Goal: Task Accomplishment & Management: Manage account settings

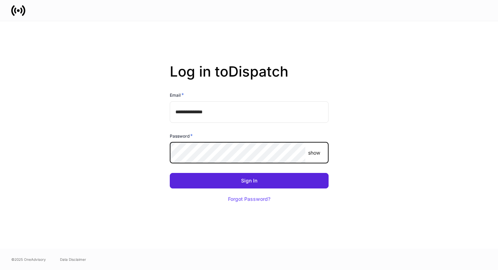
type input "**********"
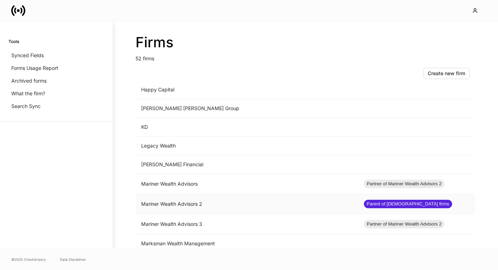
scroll to position [519, 0]
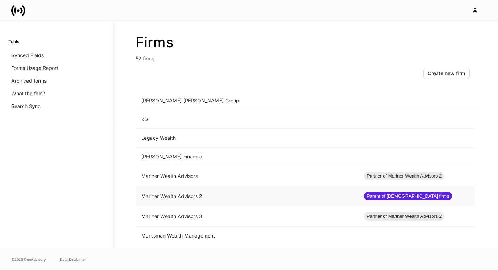
click at [168, 194] on td "Mariner Wealth Advisors 2" at bounding box center [247, 196] width 223 height 20
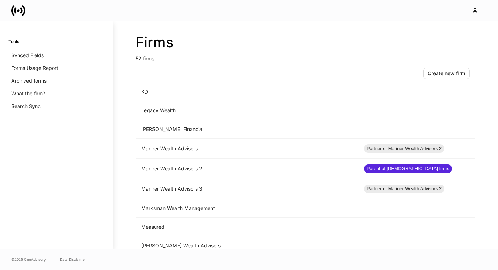
scroll to position [549, 0]
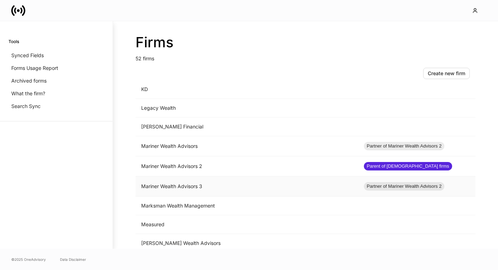
click at [175, 182] on td "Mariner Wealth Advisors 3" at bounding box center [247, 186] width 223 height 20
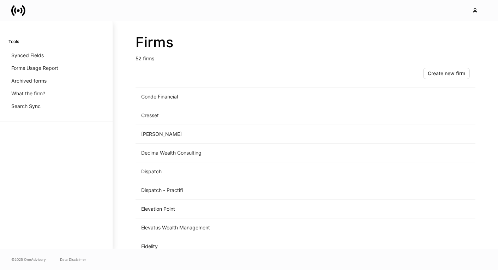
scroll to position [484, 0]
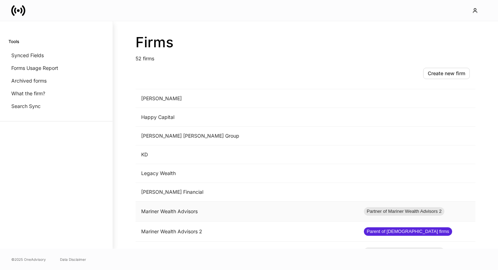
click at [192, 214] on td "Mariner Wealth Advisors" at bounding box center [247, 212] width 223 height 20
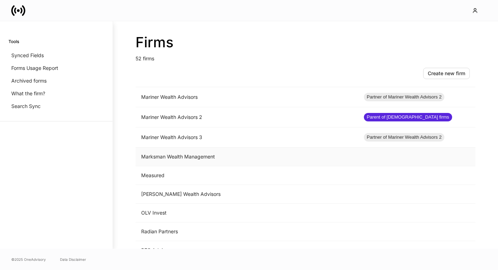
scroll to position [598, 0]
click at [168, 122] on td "Mariner Wealth Advisors 2" at bounding box center [247, 118] width 223 height 20
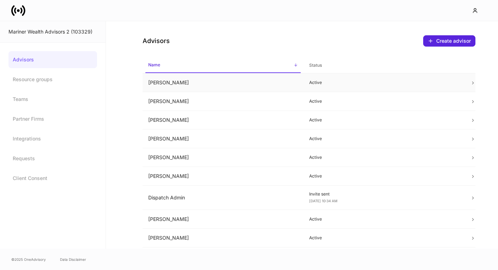
click at [181, 81] on td "[PERSON_NAME]" at bounding box center [223, 82] width 161 height 19
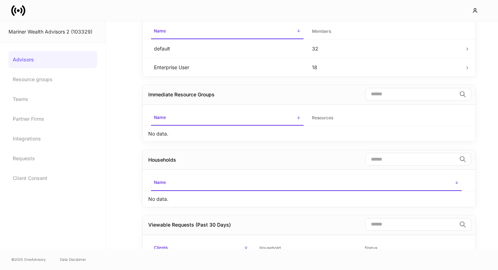
scroll to position [80, 0]
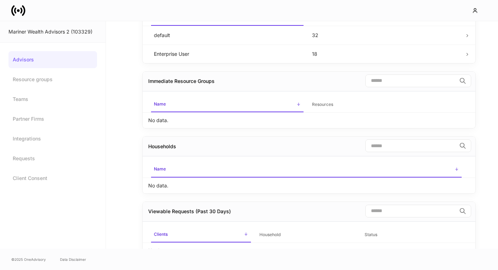
click at [163, 187] on p "No data." at bounding box center [158, 185] width 20 height 7
click at [23, 118] on link "Partner Firms" at bounding box center [52, 118] width 89 height 17
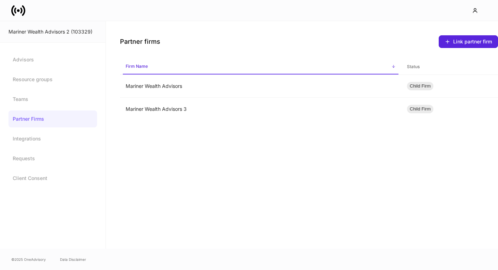
click at [56, 127] on link "Partner Firms" at bounding box center [52, 118] width 89 height 17
click at [41, 61] on link "Advisors" at bounding box center [52, 59] width 89 height 17
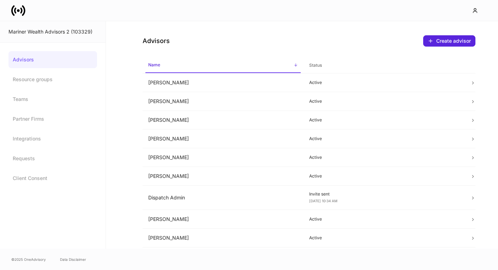
click at [34, 61] on link "Advisors" at bounding box center [52, 59] width 89 height 17
click at [25, 82] on link "Resource groups" at bounding box center [52, 79] width 89 height 17
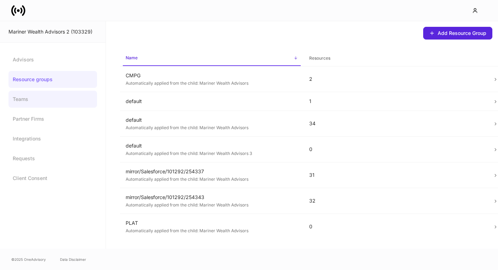
click at [22, 98] on link "Teams" at bounding box center [52, 99] width 89 height 17
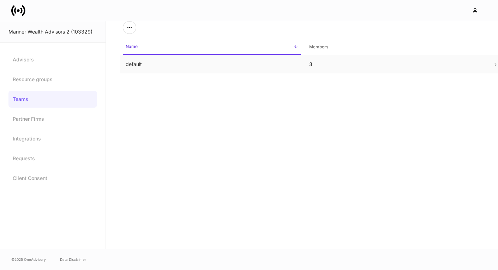
click at [162, 68] on td "default" at bounding box center [212, 64] width 184 height 19
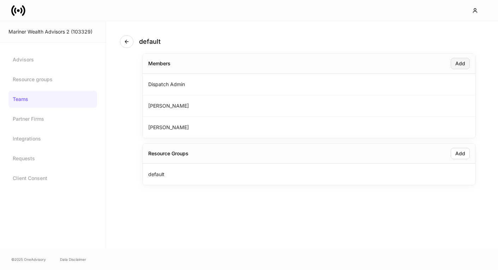
click at [464, 61] on div "Add" at bounding box center [460, 63] width 10 height 5
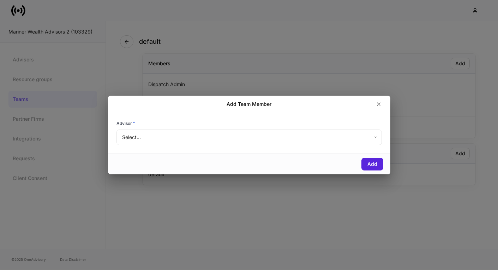
click at [252, 135] on body "Mariner Wealth Advisors 2 (103329) Advisors Resource groups Teams Partner Firms…" at bounding box center [249, 135] width 498 height 270
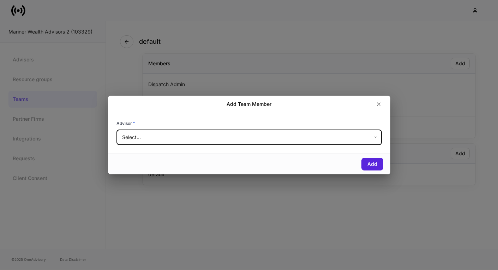
click at [159, 131] on body "Mariner Wealth Advisors 2 (103329) Advisors Resource groups Teams Partner Firms…" at bounding box center [249, 135] width 498 height 270
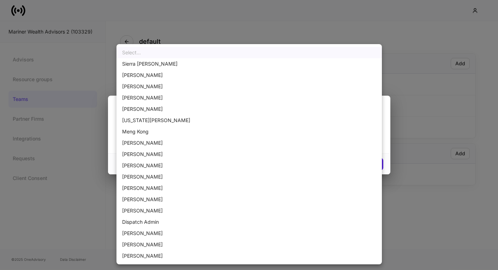
click at [154, 186] on li "[PERSON_NAME]" at bounding box center [248, 187] width 265 height 11
type input "******"
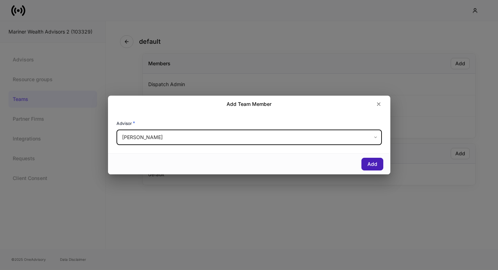
click at [376, 165] on div "Add" at bounding box center [372, 164] width 10 height 5
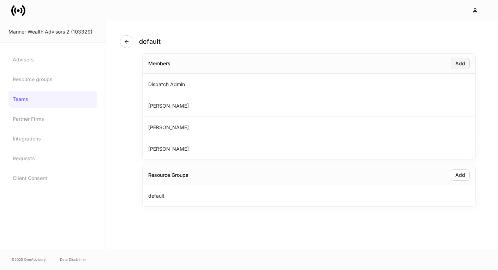
click at [462, 67] on button "Add" at bounding box center [460, 63] width 19 height 11
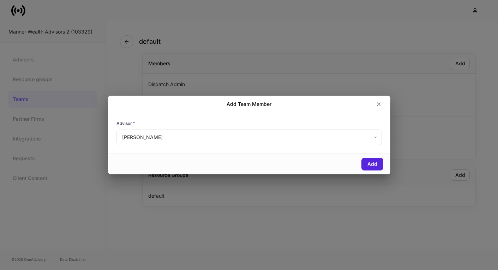
click at [206, 138] on body "Mariner Wealth Advisors 2 (103329) Advisors Resource groups Teams Partner Firms…" at bounding box center [249, 135] width 498 height 270
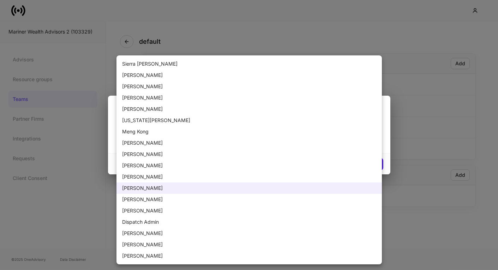
click at [152, 101] on li "[PERSON_NAME]" at bounding box center [248, 97] width 265 height 11
type input "******"
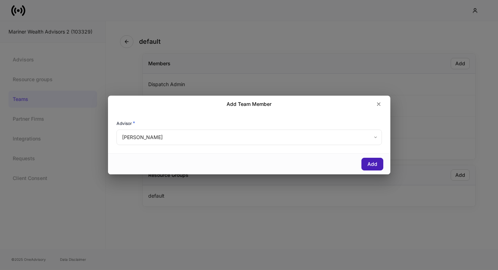
click at [366, 162] on button "Add" at bounding box center [372, 164] width 22 height 13
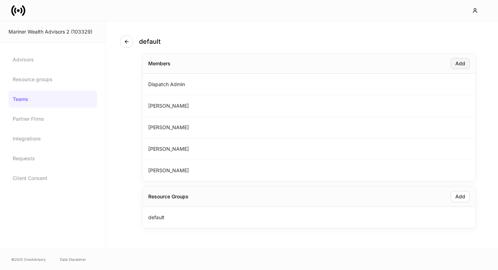
click at [459, 61] on div "Add" at bounding box center [460, 63] width 10 height 5
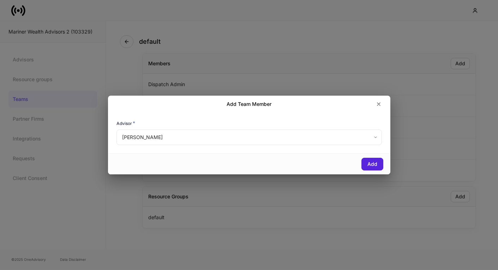
click at [191, 141] on body "Mariner Wealth Advisors 2 (103329) Advisors Resource groups Teams Partner Firms…" at bounding box center [249, 135] width 498 height 270
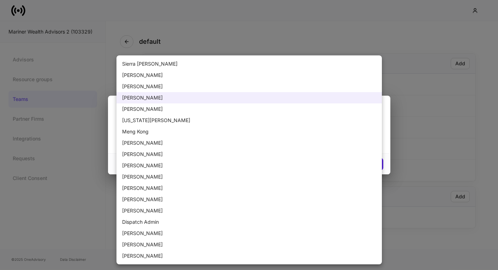
click at [161, 152] on li "[PERSON_NAME]" at bounding box center [248, 154] width 265 height 11
type input "******"
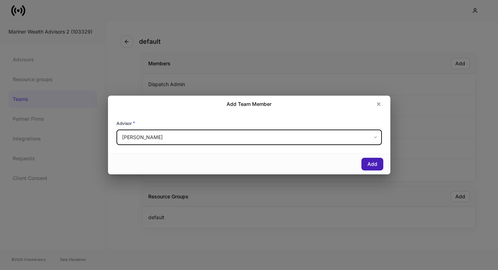
click at [374, 167] on button "Add" at bounding box center [372, 164] width 22 height 13
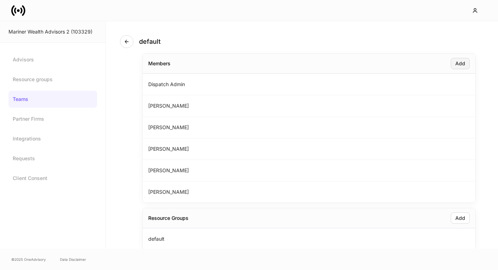
click at [456, 61] on div "Add" at bounding box center [460, 63] width 10 height 5
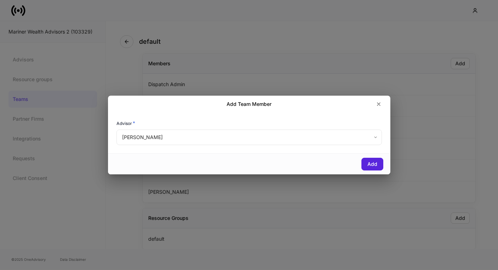
click at [255, 152] on div "Advisor * [PERSON_NAME] ****** ​" at bounding box center [249, 133] width 282 height 41
click at [256, 140] on body "Mariner Wealth Advisors 2 (103329) Advisors Resource groups Teams Partner Firms…" at bounding box center [249, 135] width 498 height 270
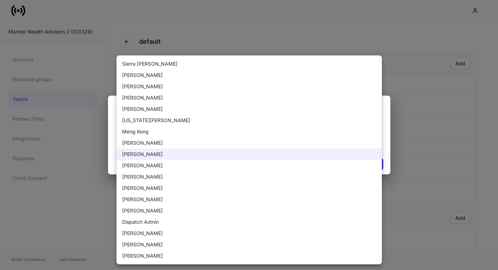
click at [152, 209] on li "[PERSON_NAME]" at bounding box center [248, 210] width 265 height 11
type input "******"
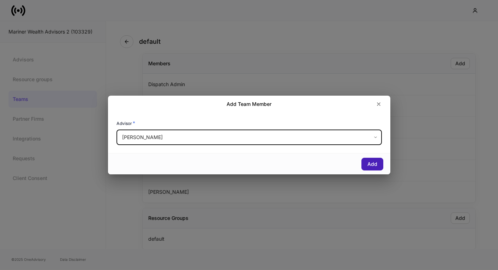
click at [369, 160] on button "Add" at bounding box center [372, 164] width 22 height 13
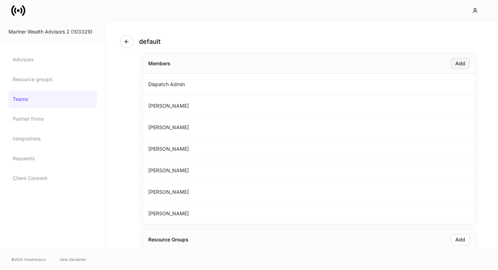
click at [461, 63] on div "Add" at bounding box center [460, 63] width 10 height 5
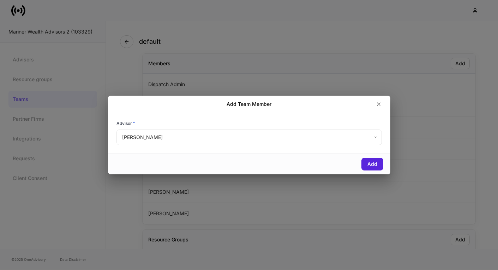
click at [184, 142] on body "Mariner Wealth Advisors 2 (103329) Advisors Resource groups Teams Partner Firms…" at bounding box center [249, 135] width 498 height 270
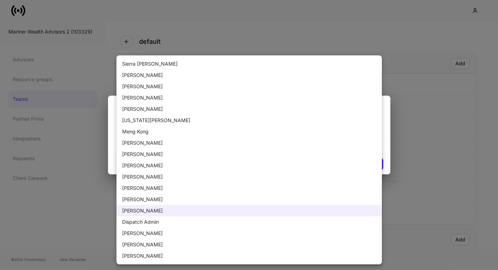
click at [147, 143] on li "[PERSON_NAME]" at bounding box center [248, 142] width 265 height 11
type input "******"
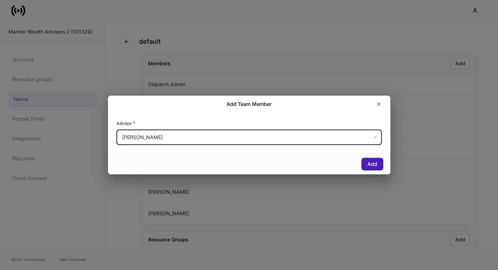
click at [369, 162] on div "Add" at bounding box center [372, 164] width 10 height 5
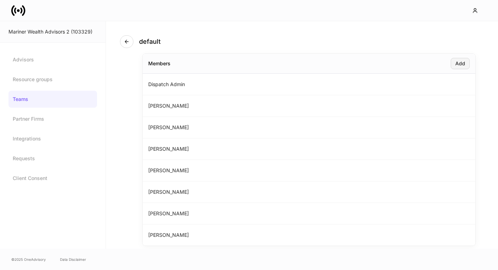
click at [459, 64] on div "Add" at bounding box center [460, 63] width 10 height 5
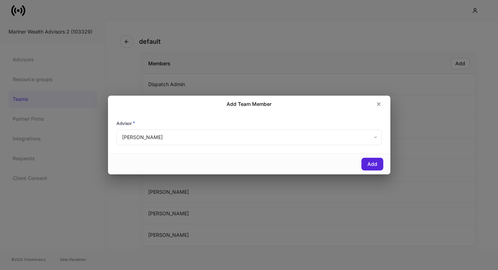
click at [230, 133] on body "Mariner Wealth Advisors 2 (103329) Advisors Resource groups Teams Partner Firms…" at bounding box center [249, 135] width 498 height 270
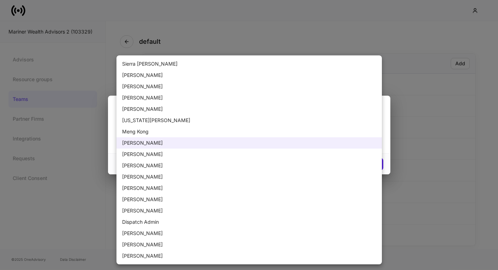
click at [152, 110] on li "[PERSON_NAME]" at bounding box center [248, 108] width 265 height 11
type input "******"
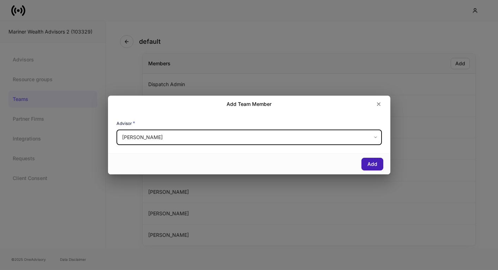
click at [366, 163] on button "Add" at bounding box center [372, 164] width 22 height 13
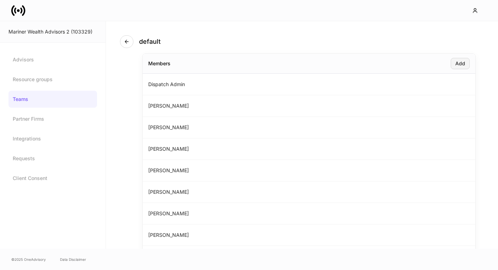
click at [457, 62] on div "Add" at bounding box center [460, 63] width 10 height 5
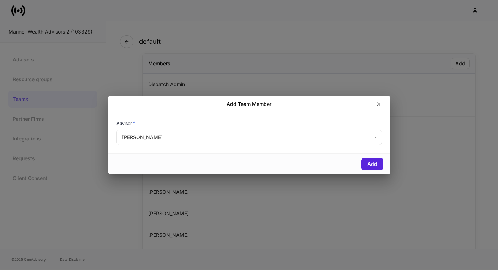
click at [184, 143] on body "Mariner Wealth Advisors 2 (103329) Advisors Resource groups Teams Partner Firms…" at bounding box center [249, 135] width 498 height 270
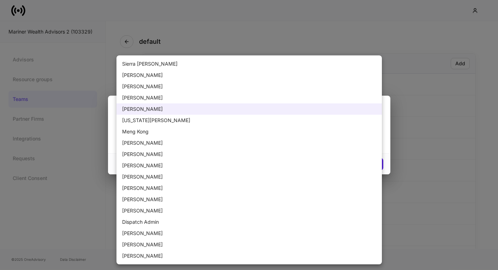
click at [156, 199] on li "[PERSON_NAME]" at bounding box center [248, 199] width 265 height 11
type input "******"
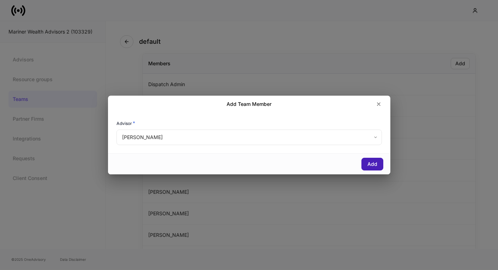
click at [377, 163] on button "Add" at bounding box center [372, 164] width 22 height 13
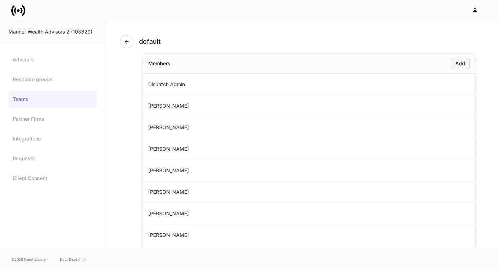
click at [462, 62] on div "Add" at bounding box center [460, 63] width 10 height 5
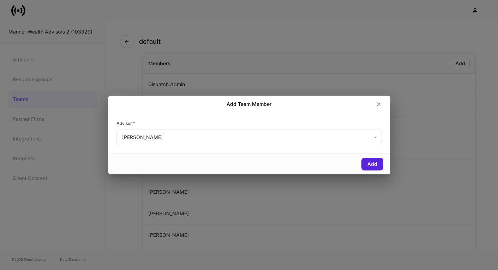
click at [217, 134] on body "Mariner Wealth Advisors 2 (103329) Advisors Resource groups Teams Partner Firms…" at bounding box center [249, 135] width 498 height 270
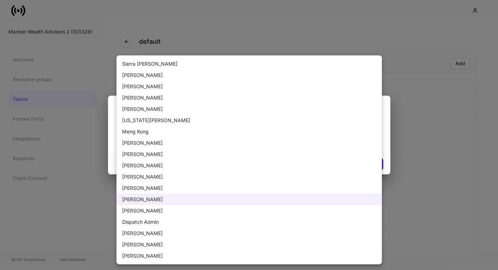
click at [206, 126] on li "Meng Kong" at bounding box center [248, 131] width 265 height 11
type input "******"
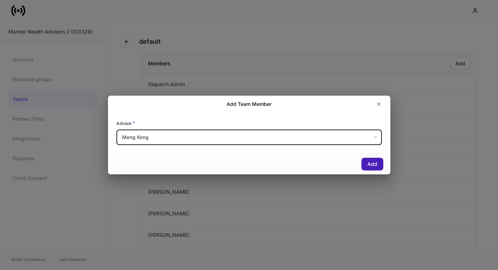
click at [369, 162] on div "Add" at bounding box center [372, 164] width 10 height 5
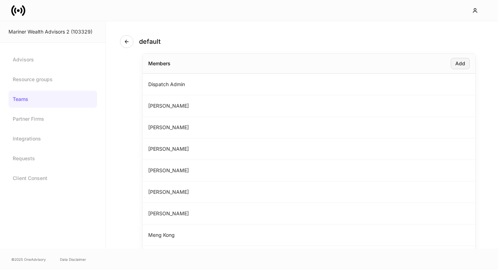
click at [453, 65] on button "Add" at bounding box center [460, 63] width 19 height 11
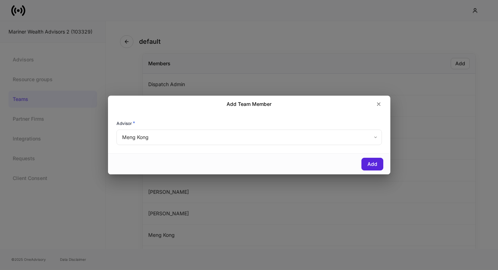
click at [163, 139] on body "Mariner Wealth Advisors 2 (103329) Advisors Resource groups Teams Partner Firms…" at bounding box center [249, 135] width 498 height 270
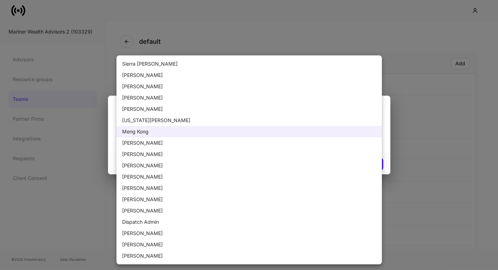
click at [144, 251] on li "[PERSON_NAME]" at bounding box center [248, 255] width 265 height 11
type input "******"
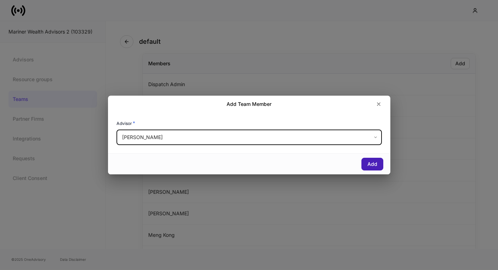
click at [376, 163] on div "Add" at bounding box center [372, 164] width 10 height 5
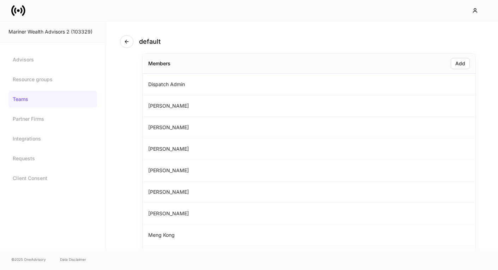
click at [455, 70] on div "Members Add" at bounding box center [309, 64] width 333 height 20
click at [461, 64] on div "Add" at bounding box center [460, 63] width 10 height 5
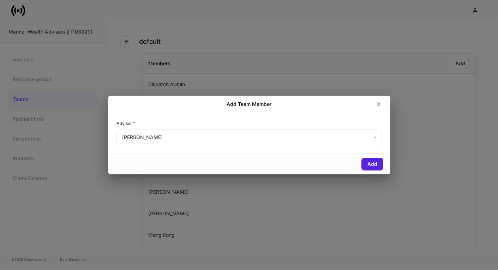
click at [356, 145] on body "Mariner Wealth Advisors 2 (103329) Advisors Resource groups Teams Partner Firms…" at bounding box center [249, 135] width 498 height 270
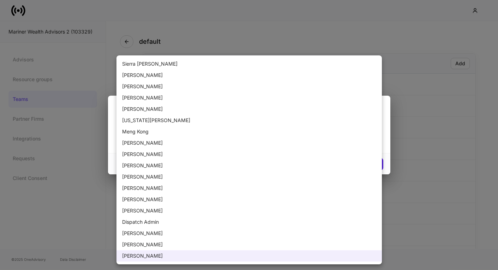
click at [158, 174] on li "[PERSON_NAME]" at bounding box center [248, 176] width 265 height 11
type input "******"
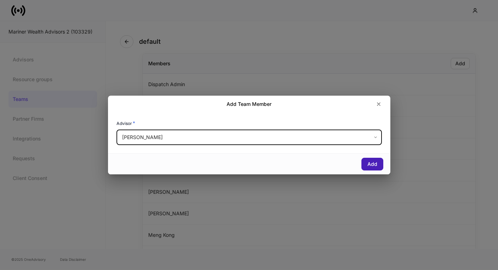
click at [373, 166] on div "Add" at bounding box center [372, 164] width 10 height 5
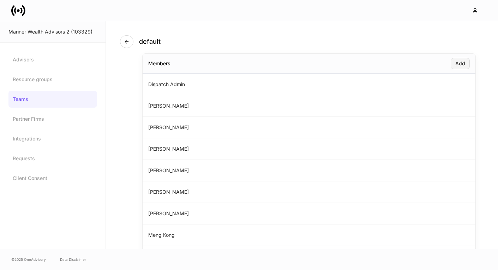
click at [457, 68] on button "Add" at bounding box center [460, 63] width 19 height 11
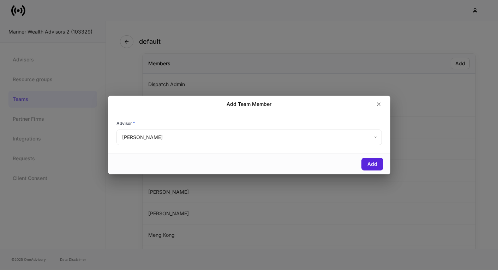
click at [145, 137] on body "Mariner Wealth Advisors 2 (103329) Advisors Resource groups Teams Partner Firms…" at bounding box center [249, 135] width 498 height 270
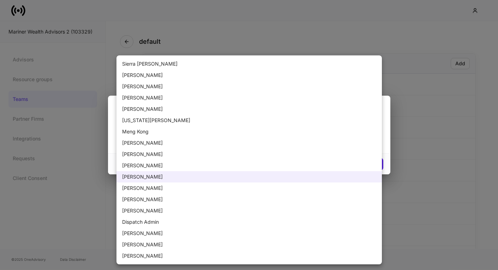
click at [137, 64] on li "Sierra [PERSON_NAME]" at bounding box center [248, 63] width 265 height 11
type input "******"
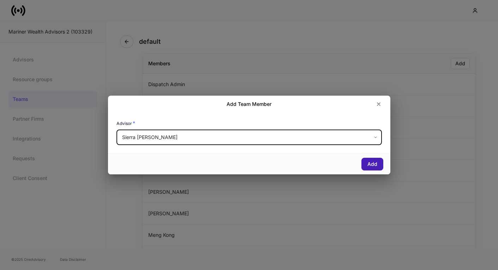
click at [368, 162] on div "Add" at bounding box center [372, 164] width 10 height 5
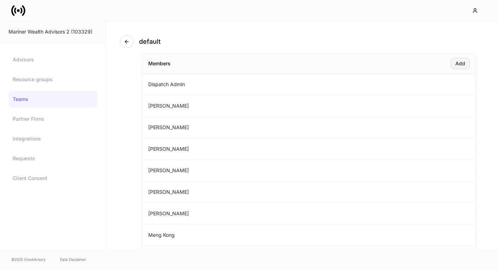
click at [459, 58] on button "Add" at bounding box center [460, 63] width 19 height 11
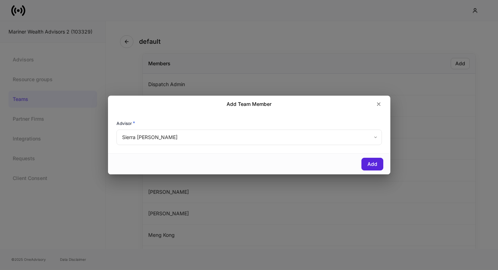
click at [208, 140] on body "Mariner Wealth Advisors 2 (103329) Advisors Resource groups Teams Partner Firms…" at bounding box center [249, 135] width 498 height 270
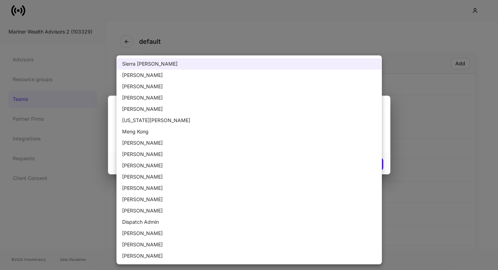
click at [168, 166] on li "[PERSON_NAME]" at bounding box center [248, 165] width 265 height 11
type input "******"
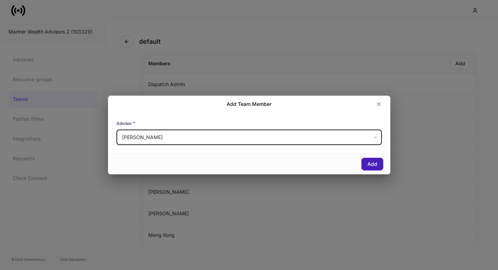
click at [381, 166] on button "Add" at bounding box center [372, 164] width 22 height 13
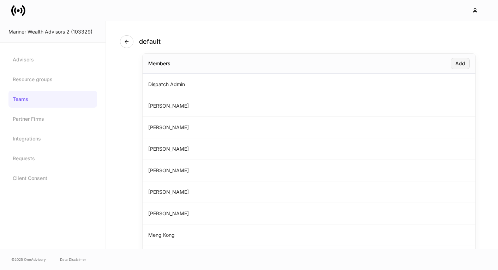
click at [463, 68] on button "Add" at bounding box center [460, 63] width 19 height 11
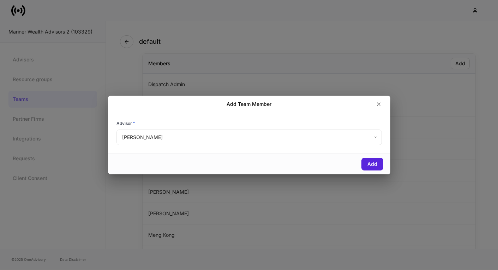
click at [270, 138] on body "Mariner Wealth Advisors 2 (103329) Advisors Resource groups Teams Partner Firms…" at bounding box center [249, 135] width 498 height 270
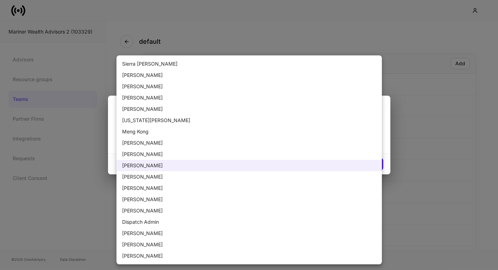
click at [136, 121] on li "[US_STATE][PERSON_NAME]" at bounding box center [248, 120] width 265 height 11
type input "******"
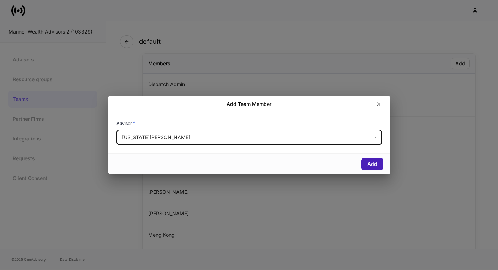
click at [375, 162] on div "Add" at bounding box center [372, 164] width 10 height 5
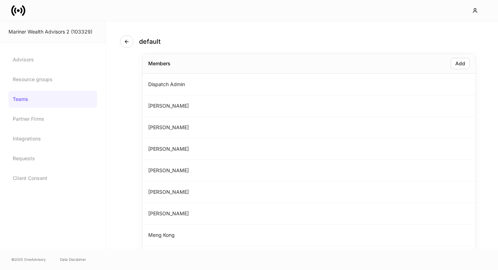
click at [62, 95] on link "Teams" at bounding box center [52, 99] width 89 height 17
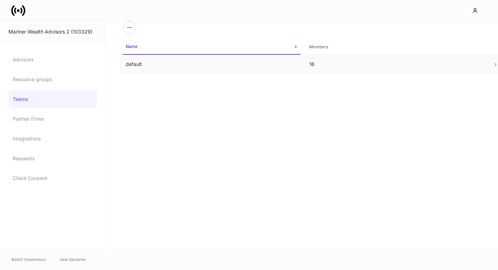
click at [155, 61] on td "default" at bounding box center [212, 64] width 184 height 19
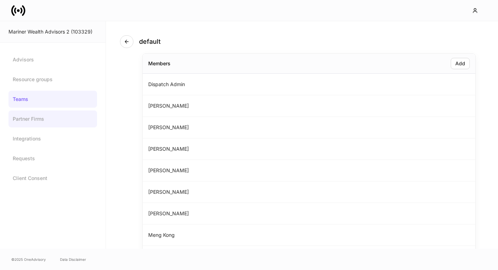
click at [32, 125] on link "Partner Firms" at bounding box center [52, 118] width 89 height 17
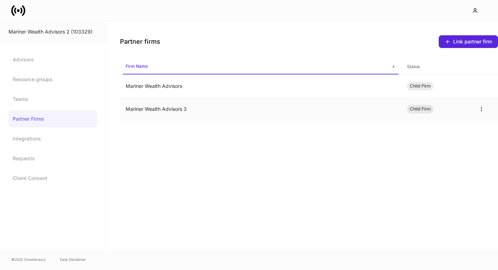
click at [206, 100] on td "Mariner Wealth Advisors 3" at bounding box center [260, 109] width 281 height 23
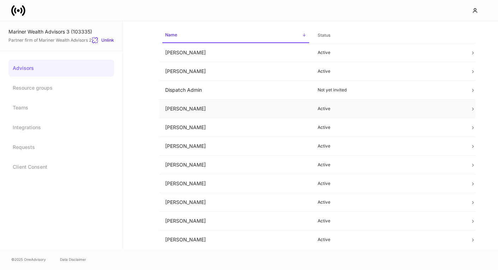
scroll to position [38, 0]
click at [45, 67] on link "Advisors" at bounding box center [61, 68] width 106 height 17
click at [40, 82] on link "Resource groups" at bounding box center [61, 87] width 106 height 17
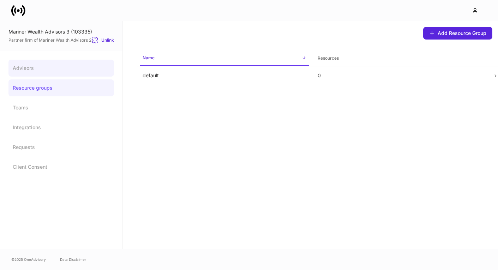
click at [48, 66] on link "Advisors" at bounding box center [61, 68] width 106 height 17
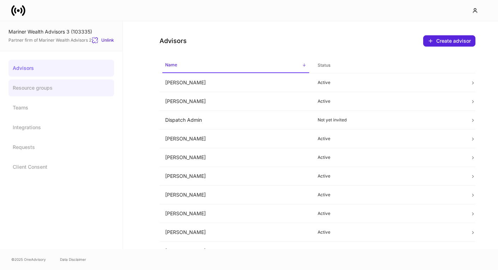
click at [43, 86] on link "Resource groups" at bounding box center [61, 87] width 106 height 17
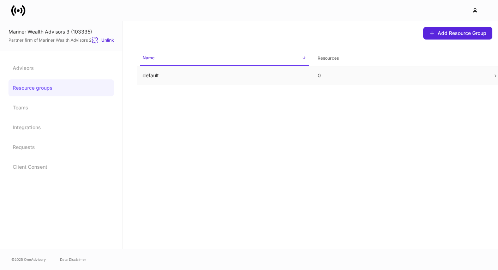
click at [180, 69] on td "default" at bounding box center [224, 75] width 175 height 19
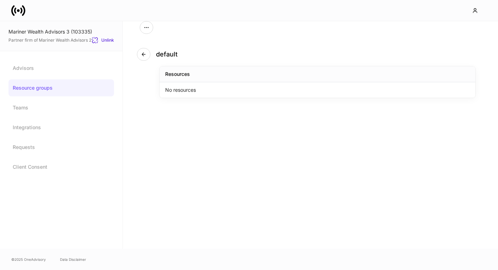
click at [200, 149] on div "default Resources No resources" at bounding box center [310, 135] width 375 height 228
click at [33, 107] on link "Teams" at bounding box center [61, 107] width 106 height 17
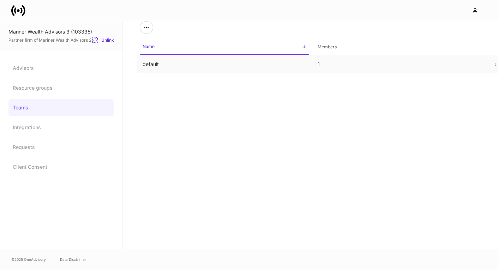
click at [194, 62] on td "default" at bounding box center [224, 64] width 175 height 19
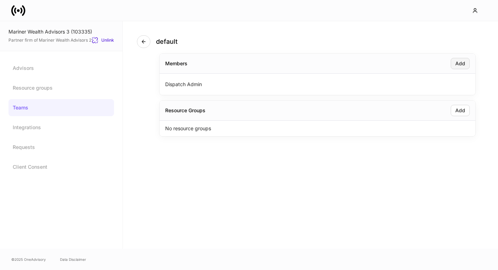
click at [461, 64] on div "Add" at bounding box center [460, 63] width 10 height 5
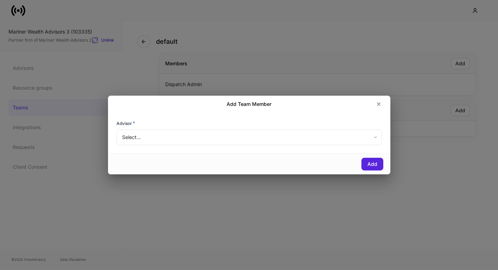
click at [281, 143] on body "Mariner Wealth Advisors 3 (103335) Partner firm of Mariner Wealth Advisors 2 Un…" at bounding box center [249, 135] width 498 height 270
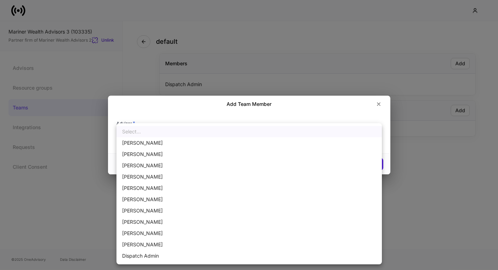
click at [172, 228] on li "[PERSON_NAME]" at bounding box center [248, 233] width 265 height 11
type input "******"
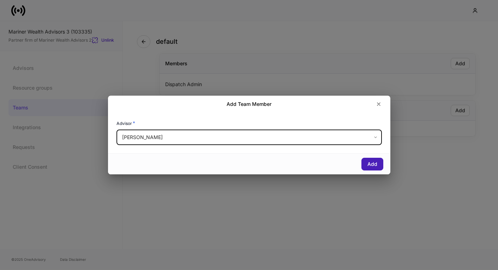
click at [369, 162] on div "Add" at bounding box center [372, 164] width 10 height 5
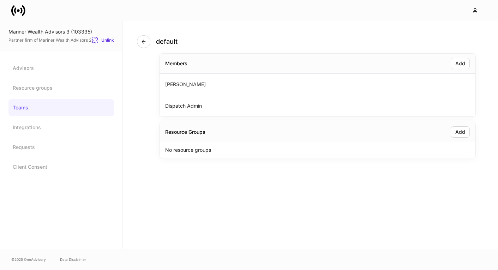
click at [449, 64] on div "Add" at bounding box center [328, 63] width 282 height 11
click at [458, 65] on div "Add" at bounding box center [460, 63] width 10 height 5
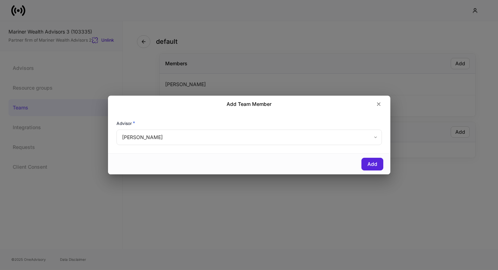
click at [221, 140] on body "Mariner Wealth Advisors 3 (103335) Partner firm of Mariner Wealth Advisors 2 Un…" at bounding box center [249, 135] width 498 height 270
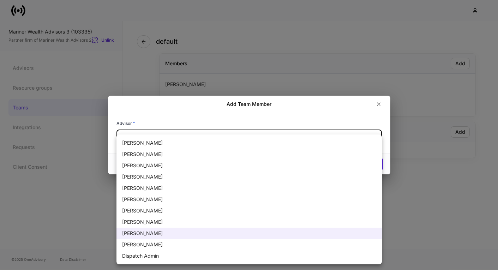
click at [161, 245] on li "[PERSON_NAME]" at bounding box center [248, 244] width 265 height 11
type input "******"
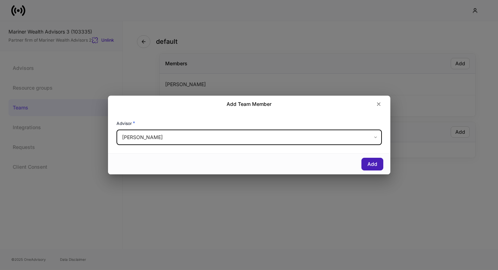
click at [366, 163] on button "Add" at bounding box center [372, 164] width 22 height 13
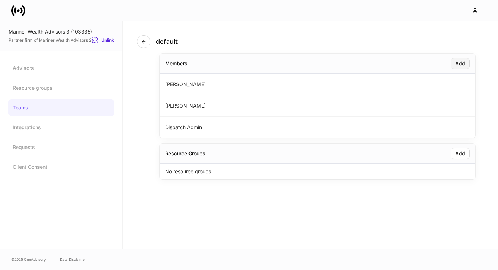
click at [460, 67] on button "Add" at bounding box center [460, 63] width 19 height 11
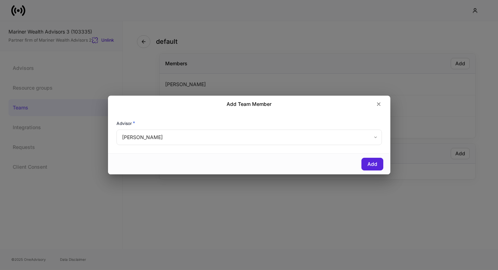
click at [279, 136] on body "Mariner Wealth Advisors 3 (103335) Partner firm of Mariner Wealth Advisors 2 Un…" at bounding box center [249, 135] width 498 height 270
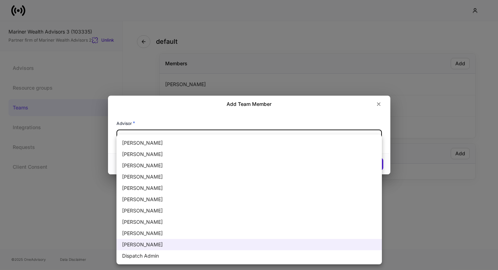
click at [145, 178] on li "[PERSON_NAME]" at bounding box center [248, 176] width 265 height 11
type input "******"
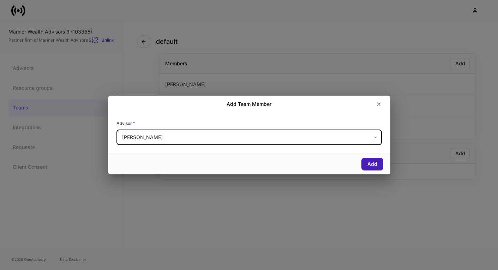
click at [378, 160] on button "Add" at bounding box center [372, 164] width 22 height 13
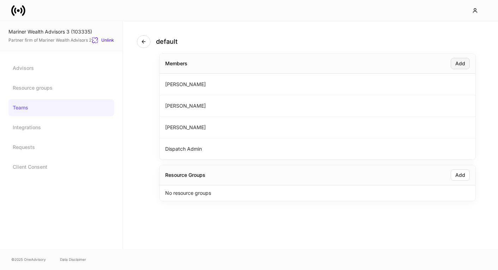
click at [458, 64] on div "Add" at bounding box center [460, 63] width 10 height 5
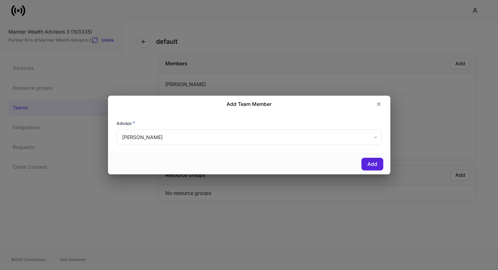
click at [234, 139] on body "Mariner Wealth Advisors 3 (103335) Partner firm of Mariner Wealth Advisors 2 Un…" at bounding box center [249, 135] width 498 height 270
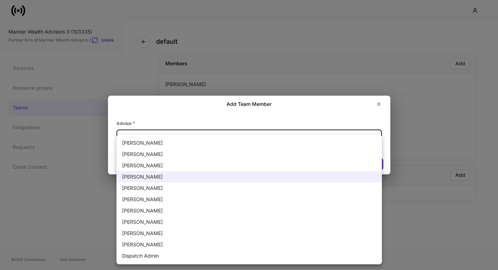
click at [184, 212] on li "[PERSON_NAME]" at bounding box center [248, 210] width 265 height 11
type input "******"
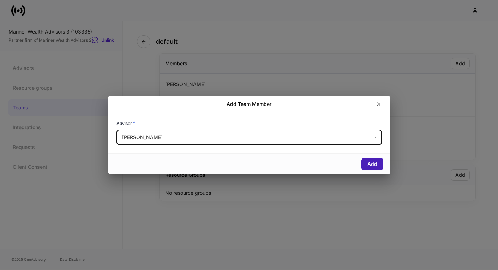
click at [371, 167] on div "Add" at bounding box center [372, 164] width 10 height 5
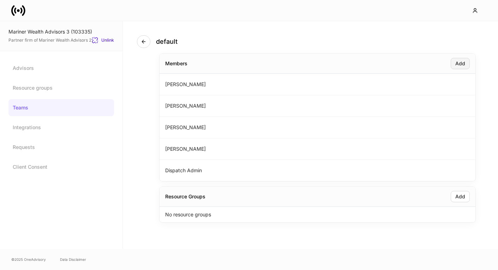
click at [464, 67] on button "Add" at bounding box center [460, 63] width 19 height 11
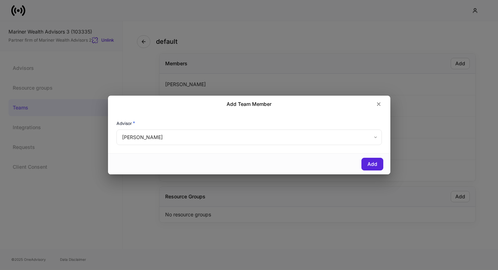
click at [239, 140] on body "Mariner Wealth Advisors 3 (103335) Partner firm of Mariner Wealth Advisors 2 Un…" at bounding box center [249, 135] width 498 height 270
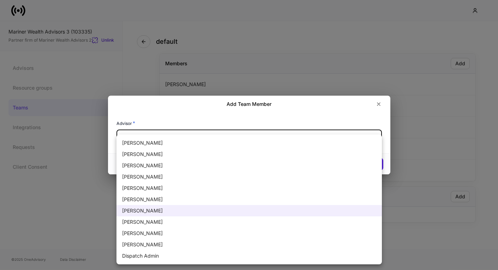
click at [155, 166] on li "[PERSON_NAME]" at bounding box center [248, 165] width 265 height 11
type input "******"
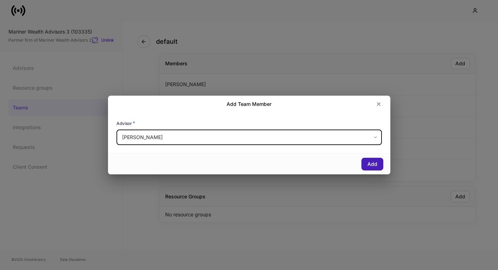
click at [367, 163] on button "Add" at bounding box center [372, 164] width 22 height 13
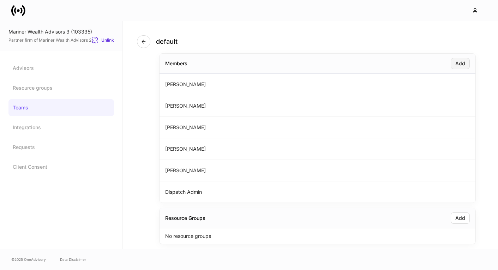
click at [462, 65] on div "Add" at bounding box center [460, 63] width 10 height 5
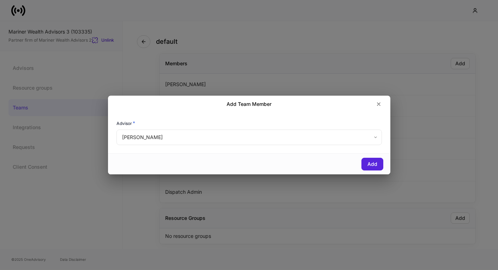
click at [160, 133] on body "Mariner Wealth Advisors 3 (103335) Partner firm of Mariner Wealth Advisors 2 Un…" at bounding box center [249, 135] width 498 height 270
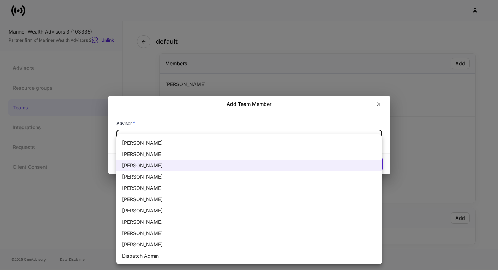
click at [153, 153] on li "[PERSON_NAME]" at bounding box center [248, 154] width 265 height 11
type input "******"
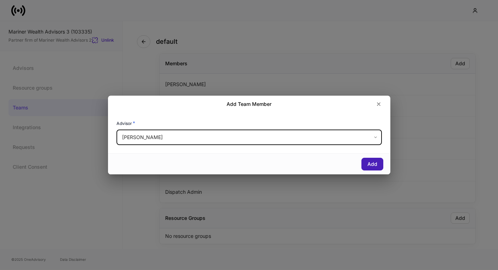
click at [373, 168] on button "Add" at bounding box center [372, 164] width 22 height 13
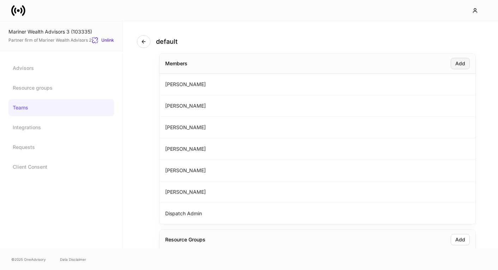
click at [462, 64] on div "Add" at bounding box center [460, 63] width 10 height 5
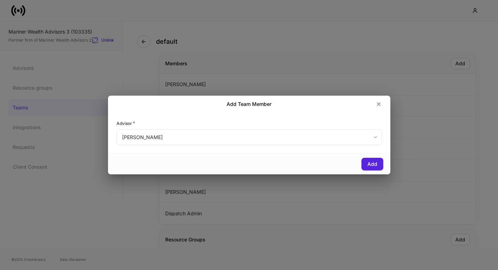
click at [228, 137] on body "Mariner Wealth Advisors 3 (103335) Partner firm of Mariner Wealth Advisors 2 Un…" at bounding box center [249, 135] width 498 height 270
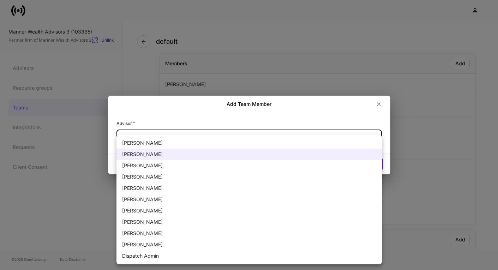
click at [142, 220] on li "[PERSON_NAME]" at bounding box center [248, 221] width 265 height 11
type input "******"
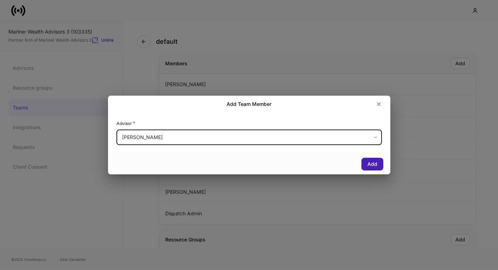
click at [377, 166] on div "Add" at bounding box center [372, 164] width 10 height 5
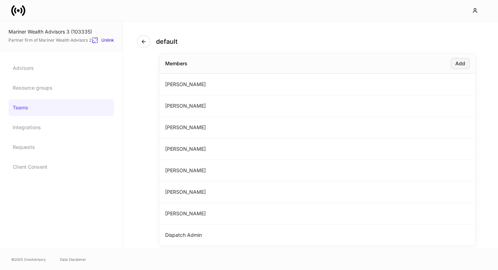
click at [464, 62] on div "Add" at bounding box center [460, 63] width 10 height 5
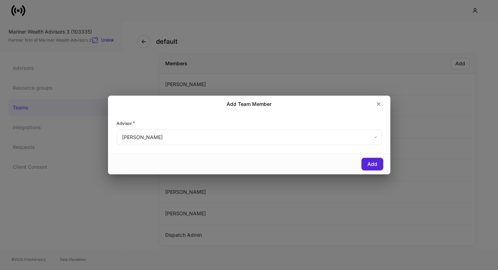
click at [180, 137] on body "Mariner Wealth Advisors 3 (103335) Partner firm of Mariner Wealth Advisors 2 Un…" at bounding box center [249, 135] width 498 height 270
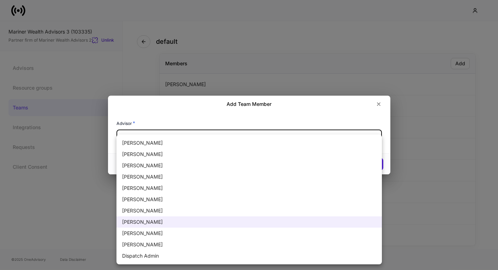
click at [163, 143] on li "[PERSON_NAME]" at bounding box center [248, 142] width 265 height 11
type input "******"
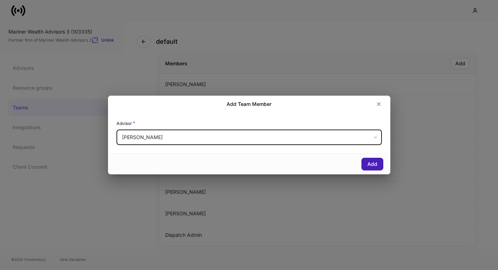
click at [375, 165] on div "Add" at bounding box center [372, 164] width 10 height 5
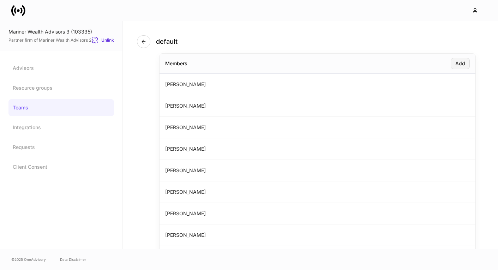
click at [457, 65] on div "Add" at bounding box center [460, 63] width 10 height 5
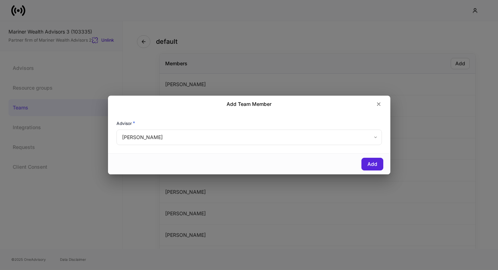
click at [197, 139] on body "Mariner Wealth Advisors 3 (103335) Partner firm of Mariner Wealth Advisors 2 Un…" at bounding box center [249, 135] width 498 height 270
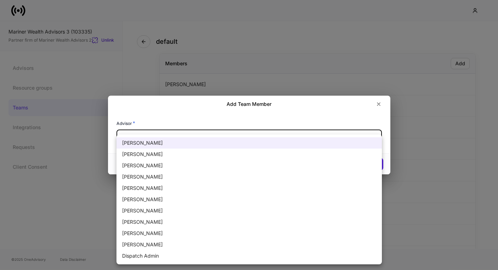
click at [180, 158] on li "[PERSON_NAME]" at bounding box center [248, 154] width 265 height 11
type input "******"
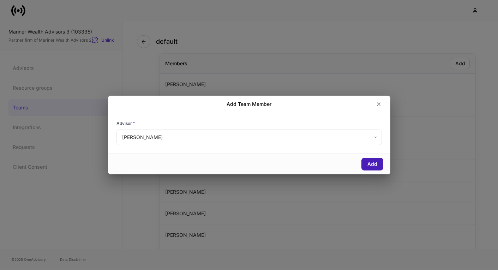
click at [367, 164] on div "Add" at bounding box center [372, 164] width 10 height 5
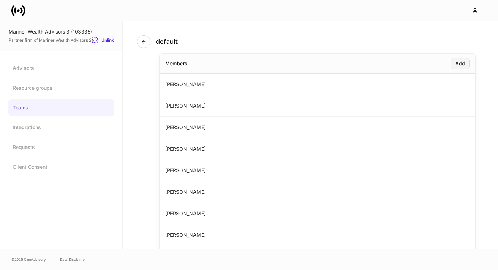
click at [460, 65] on div "Add" at bounding box center [460, 63] width 10 height 5
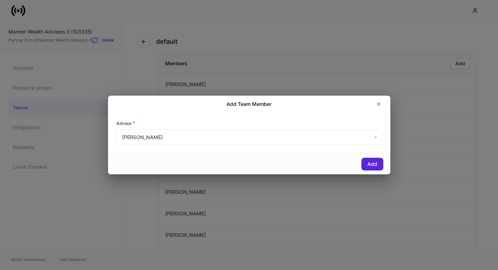
click at [273, 143] on body "Mariner Wealth Advisors 3 (103335) Partner firm of Mariner Wealth Advisors 2 Un…" at bounding box center [249, 135] width 498 height 270
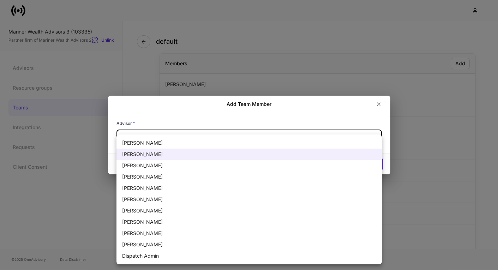
click at [164, 226] on li "[PERSON_NAME]" at bounding box center [248, 221] width 265 height 11
type input "******"
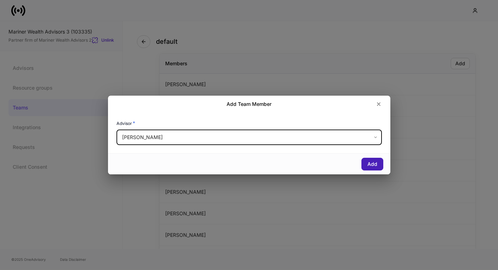
click at [370, 163] on div "Add" at bounding box center [372, 164] width 10 height 5
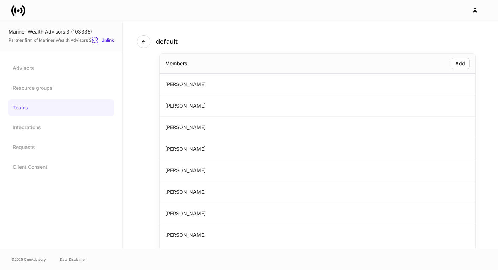
click at [474, 58] on div "Members Add" at bounding box center [318, 64] width 316 height 20
click at [459, 63] on div "Add" at bounding box center [460, 63] width 10 height 5
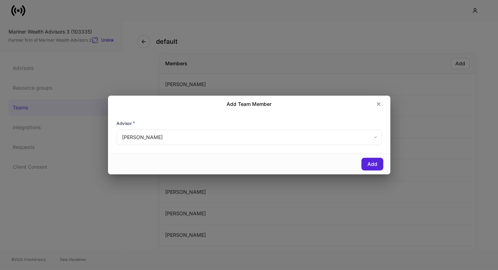
click at [358, 136] on body "Mariner Wealth Advisors 3 (103335) Partner firm of Mariner Wealth Advisors 2 Un…" at bounding box center [249, 135] width 498 height 270
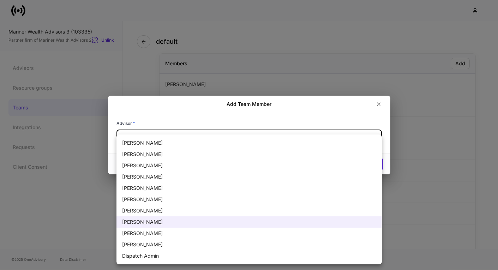
click at [160, 146] on li "[PERSON_NAME]" at bounding box center [248, 142] width 265 height 11
type input "******"
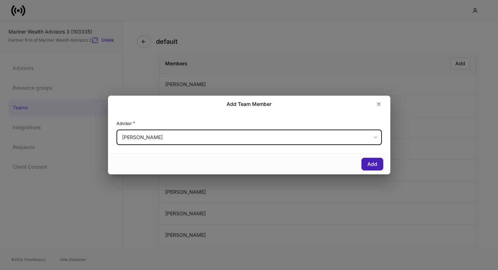
click at [376, 167] on div "Add" at bounding box center [372, 164] width 10 height 5
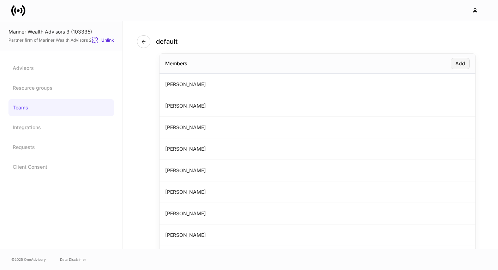
click at [462, 65] on div "Add" at bounding box center [460, 63] width 10 height 5
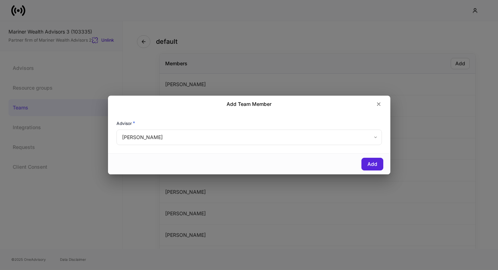
click at [240, 139] on body "Mariner Wealth Advisors 3 (103335) Partner firm of Mariner Wealth Advisors 2 Un…" at bounding box center [249, 135] width 498 height 270
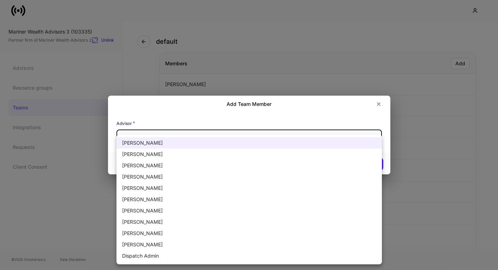
click at [162, 203] on li "[PERSON_NAME]" at bounding box center [248, 199] width 265 height 11
type input "******"
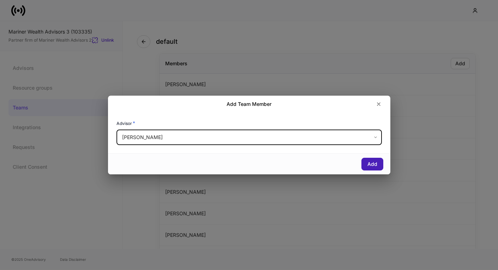
click at [371, 163] on div "Add" at bounding box center [372, 164] width 10 height 5
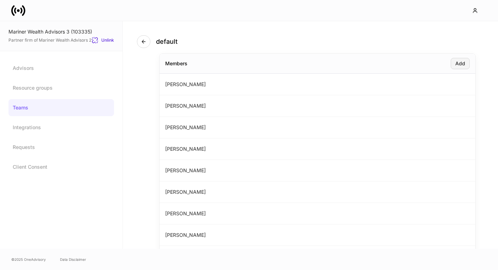
click at [465, 63] on div "Add" at bounding box center [460, 63] width 10 height 5
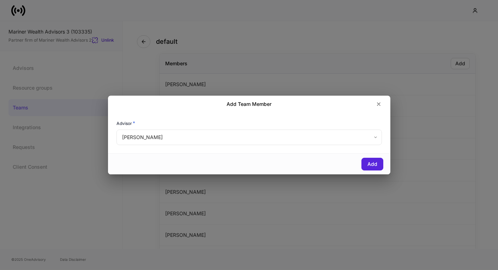
click at [186, 131] on body "Mariner Wealth Advisors 3 (103335) Partner firm of Mariner Wealth Advisors 2 Un…" at bounding box center [249, 135] width 498 height 270
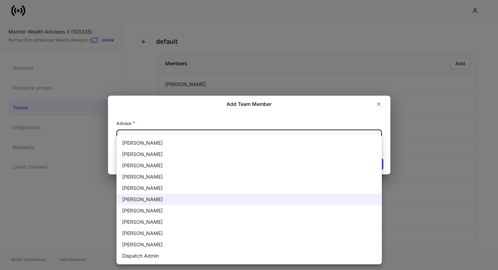
click at [156, 186] on li "[PERSON_NAME]" at bounding box center [248, 187] width 265 height 11
type input "******"
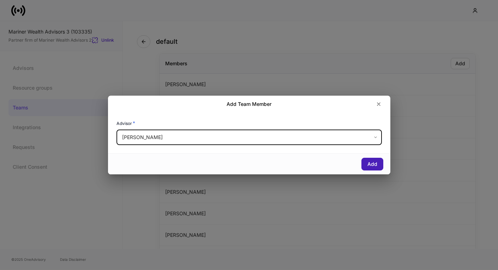
click at [373, 162] on div "Add" at bounding box center [372, 164] width 10 height 5
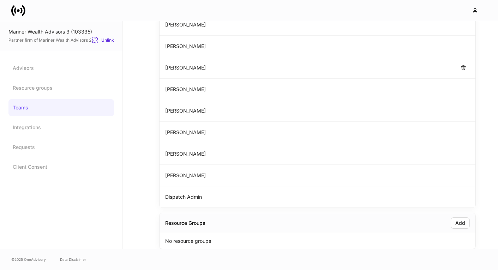
scroll to position [103, 0]
click at [13, 10] on icon at bounding box center [13, 10] width 4 height 11
